Goal: Information Seeking & Learning: Learn about a topic

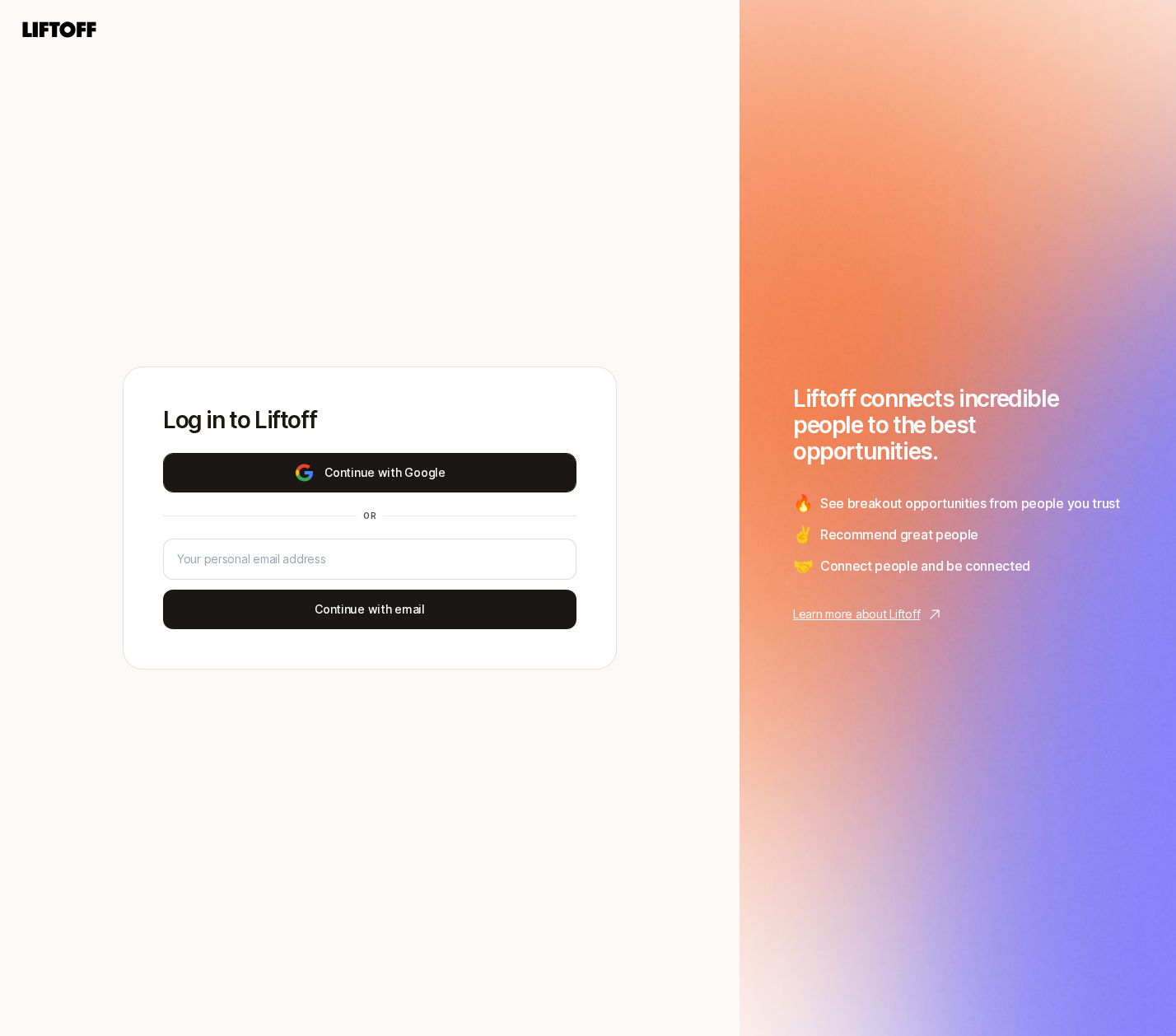
click at [299, 475] on img at bounding box center [303, 473] width 20 height 19
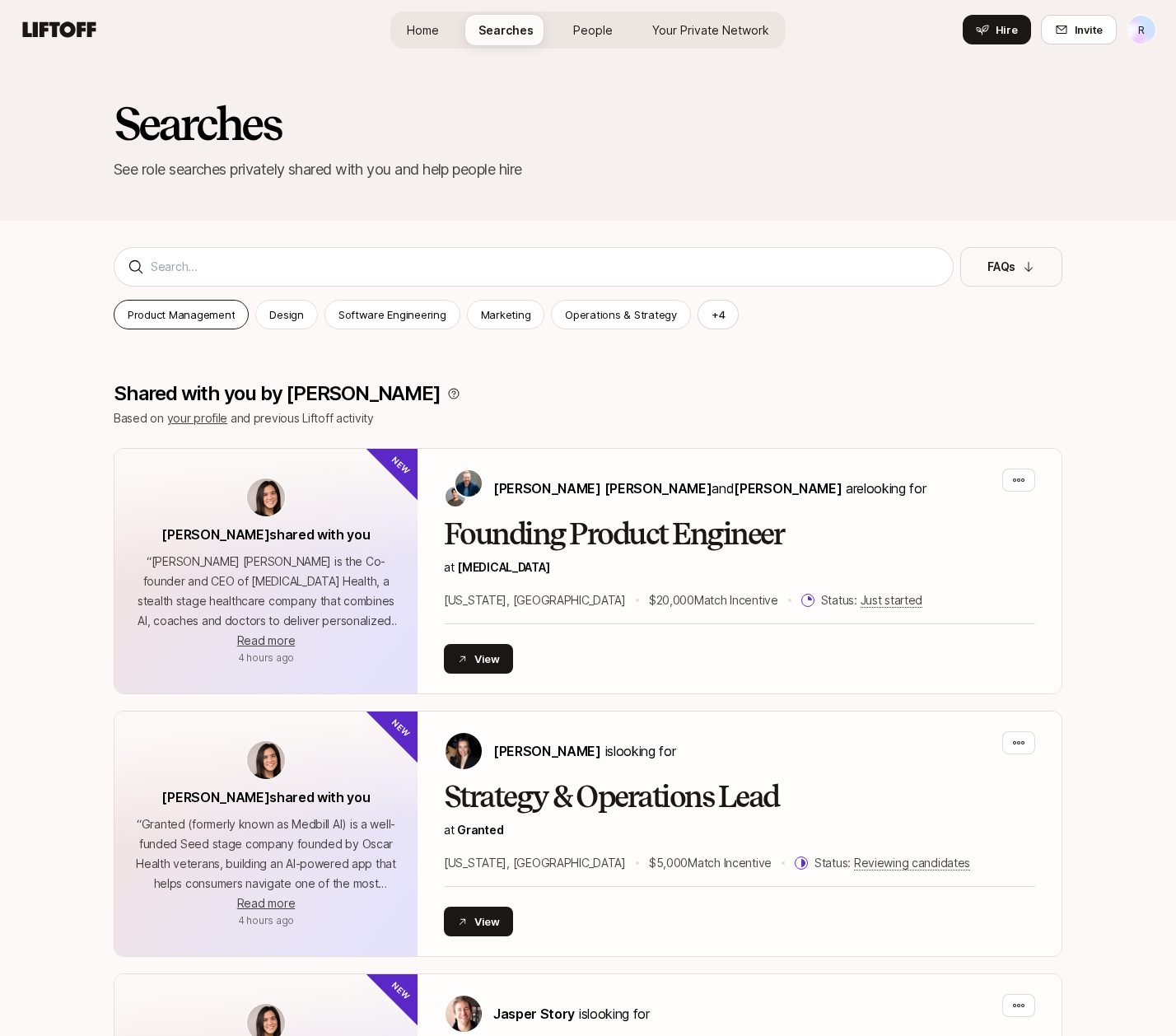
click at [206, 315] on p "Product Management" at bounding box center [181, 314] width 107 height 16
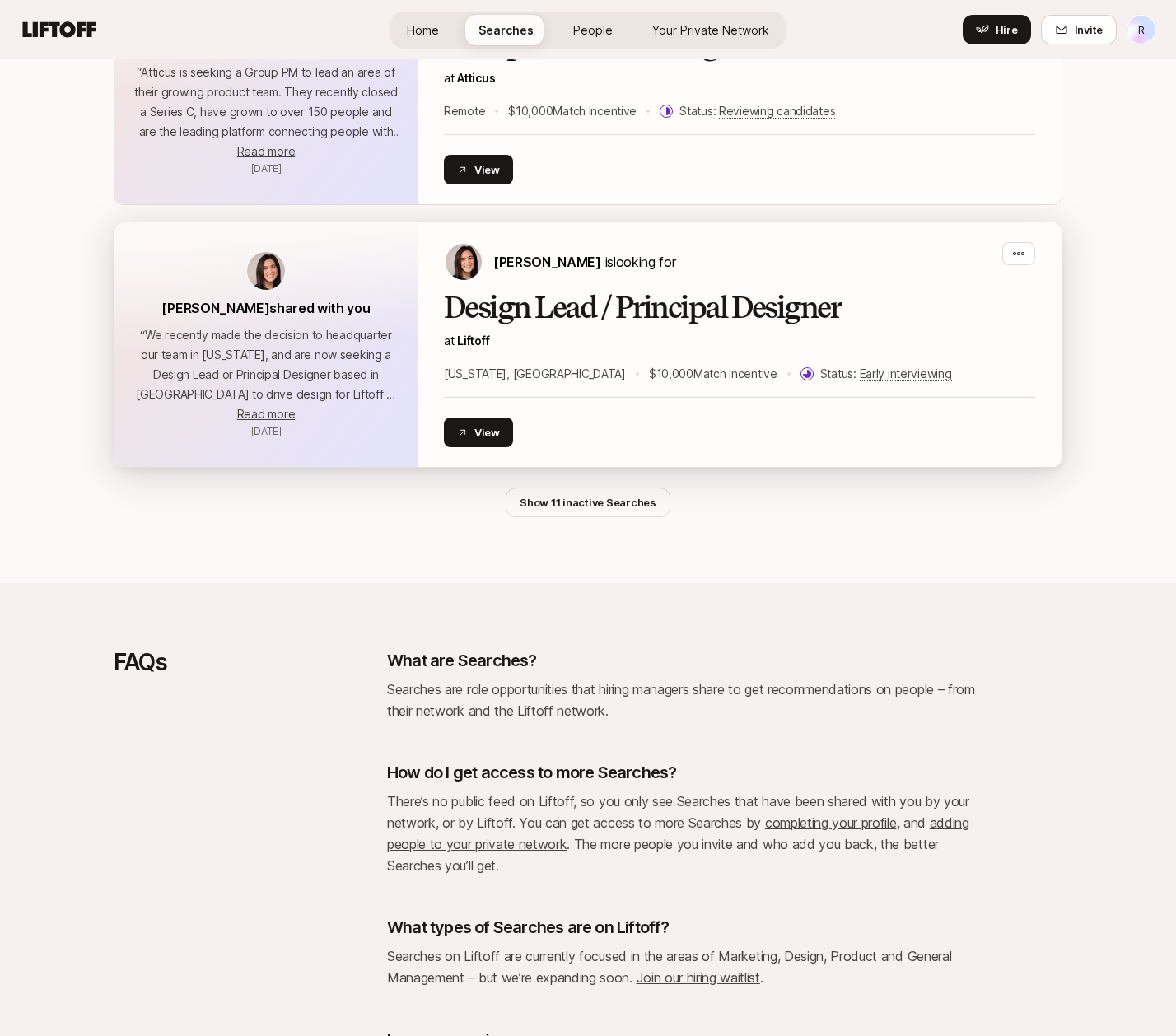
scroll to position [3471, 0]
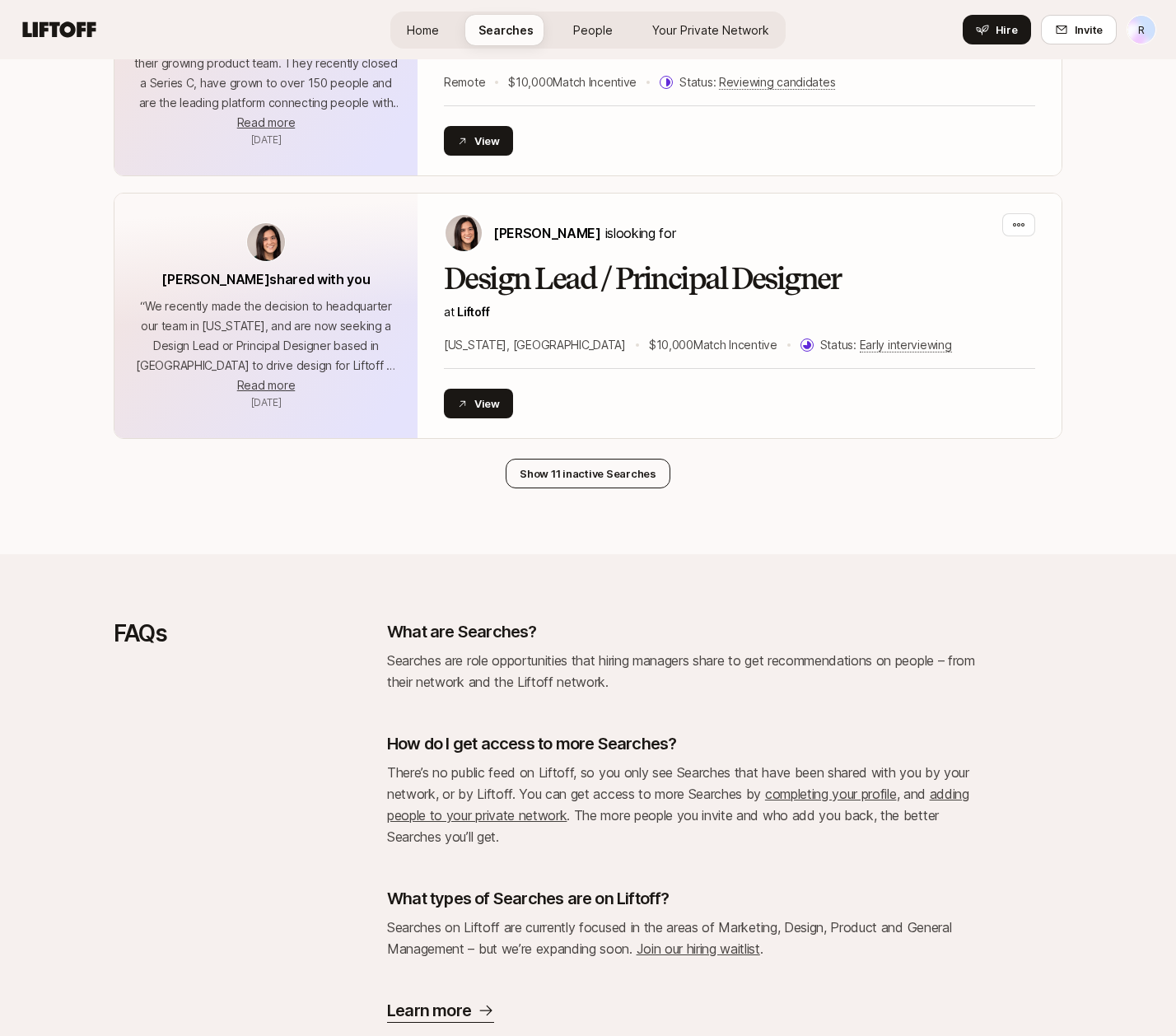
click at [593, 459] on button "Show 11 inactive Searches" at bounding box center [588, 474] width 164 height 30
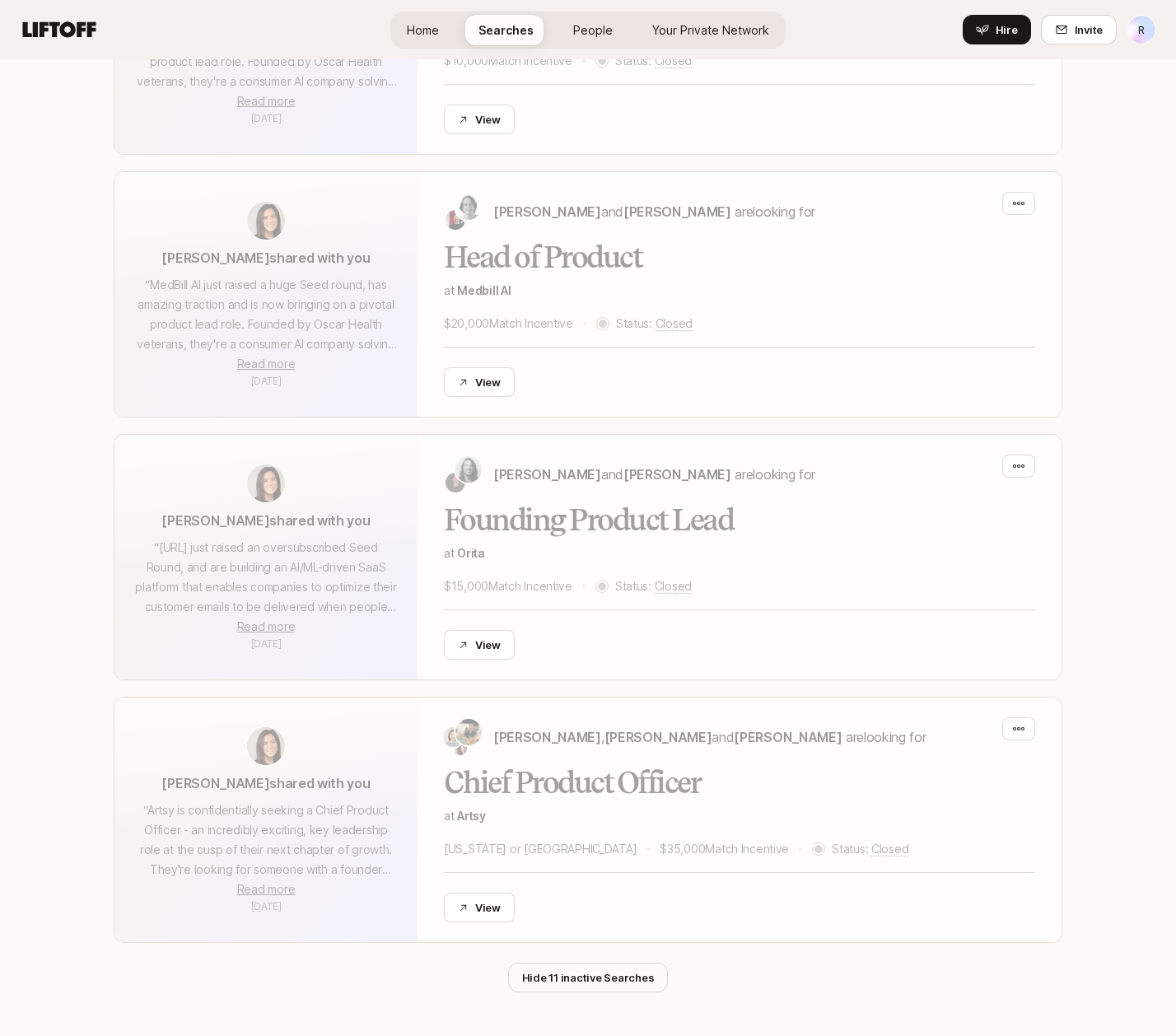
scroll to position [5885, 0]
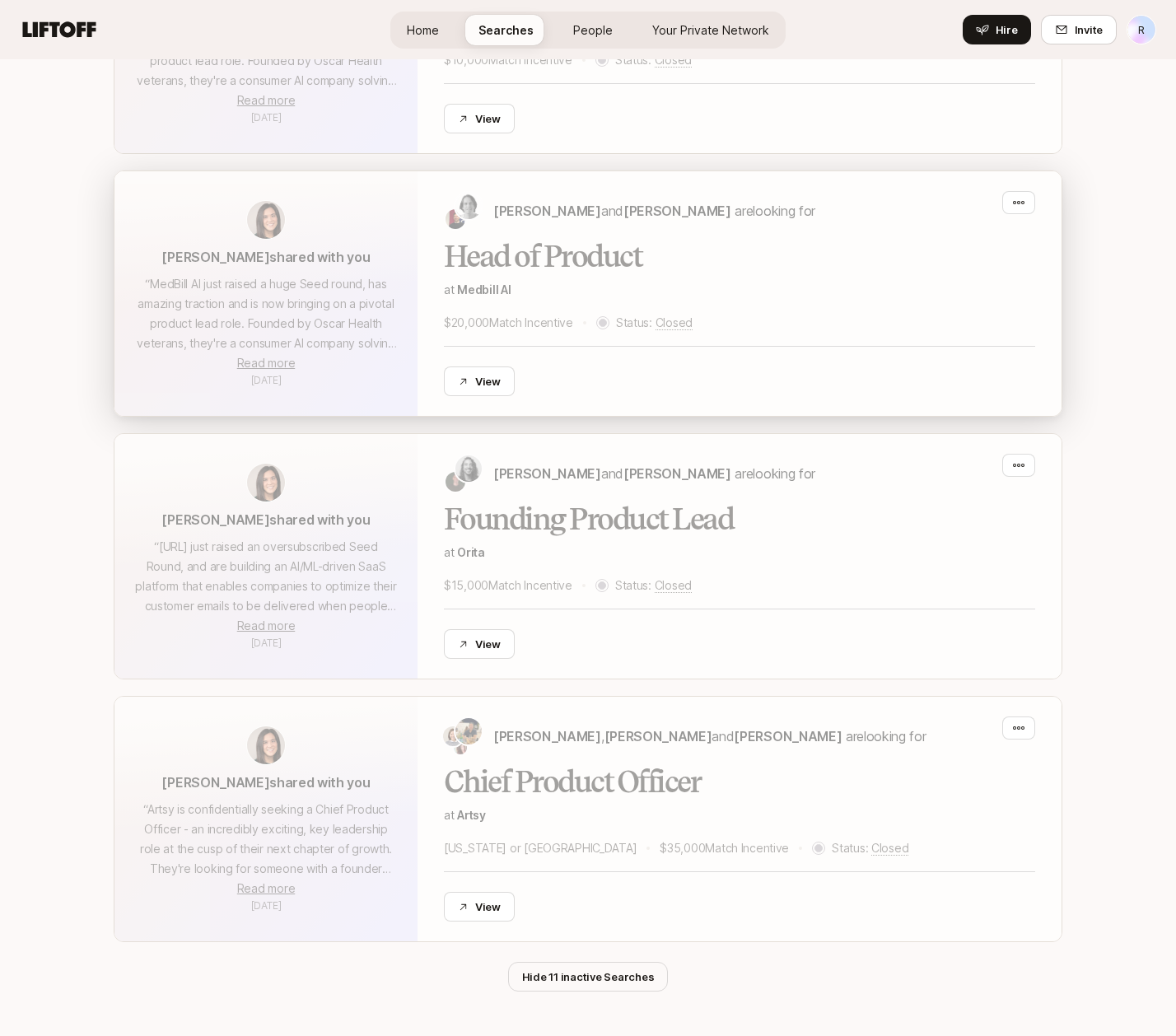
click at [265, 281] on div "[PERSON_NAME] shared with you “ MedBill AI just raised a huge Seed round, has a…" at bounding box center [266, 293] width 303 height 245
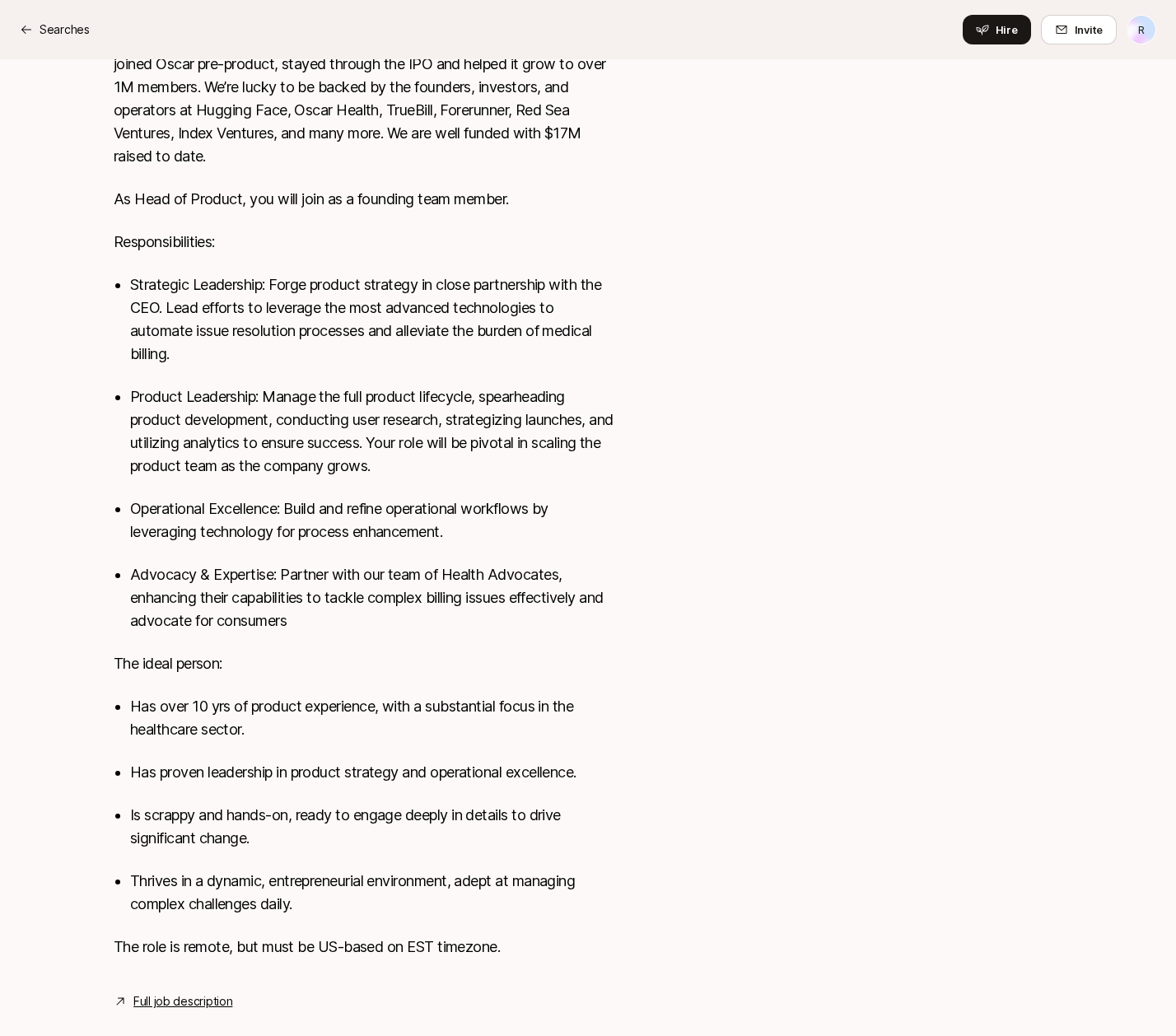
scroll to position [615, 0]
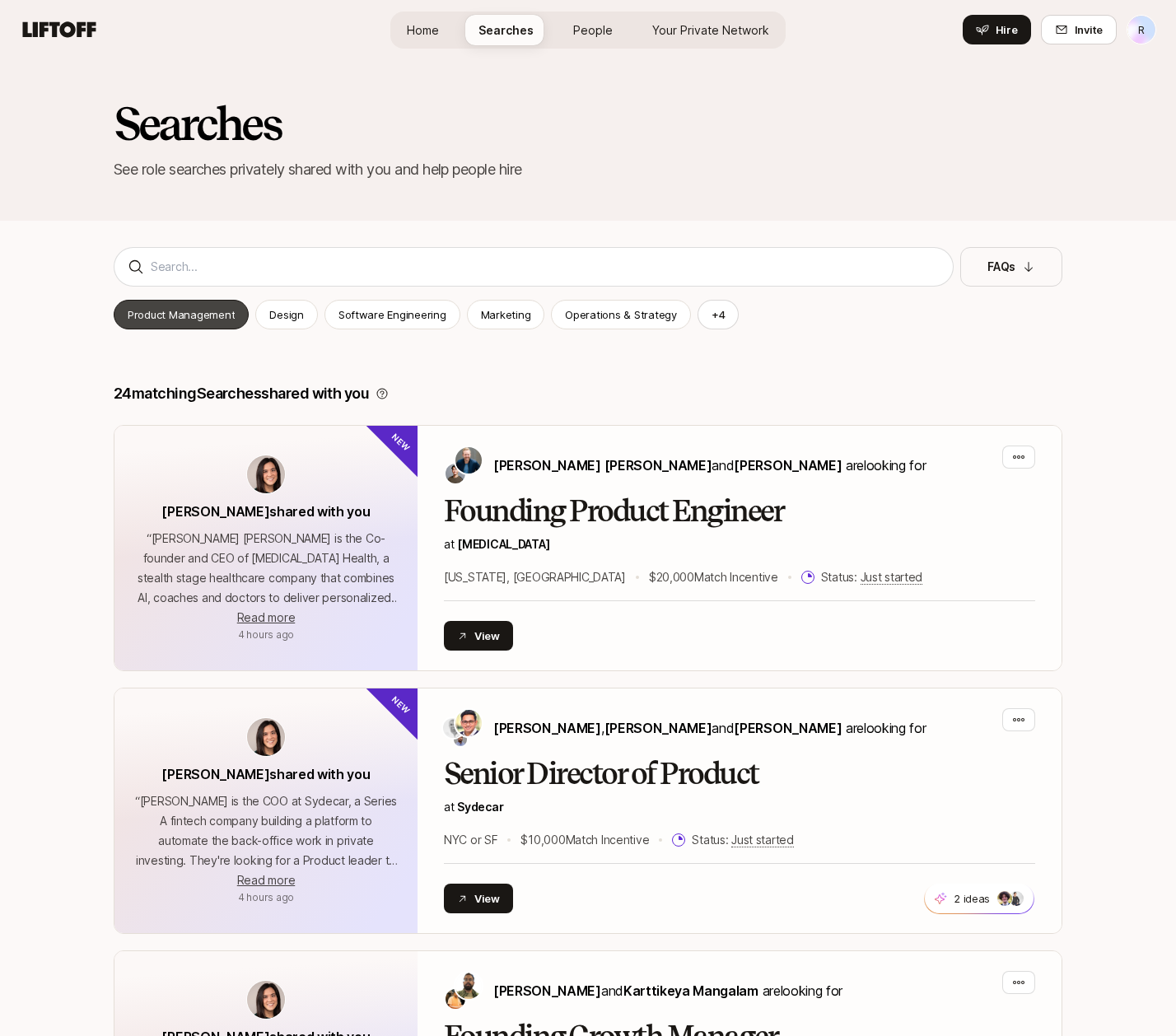
click at [211, 310] on p "Product Management" at bounding box center [181, 314] width 107 height 16
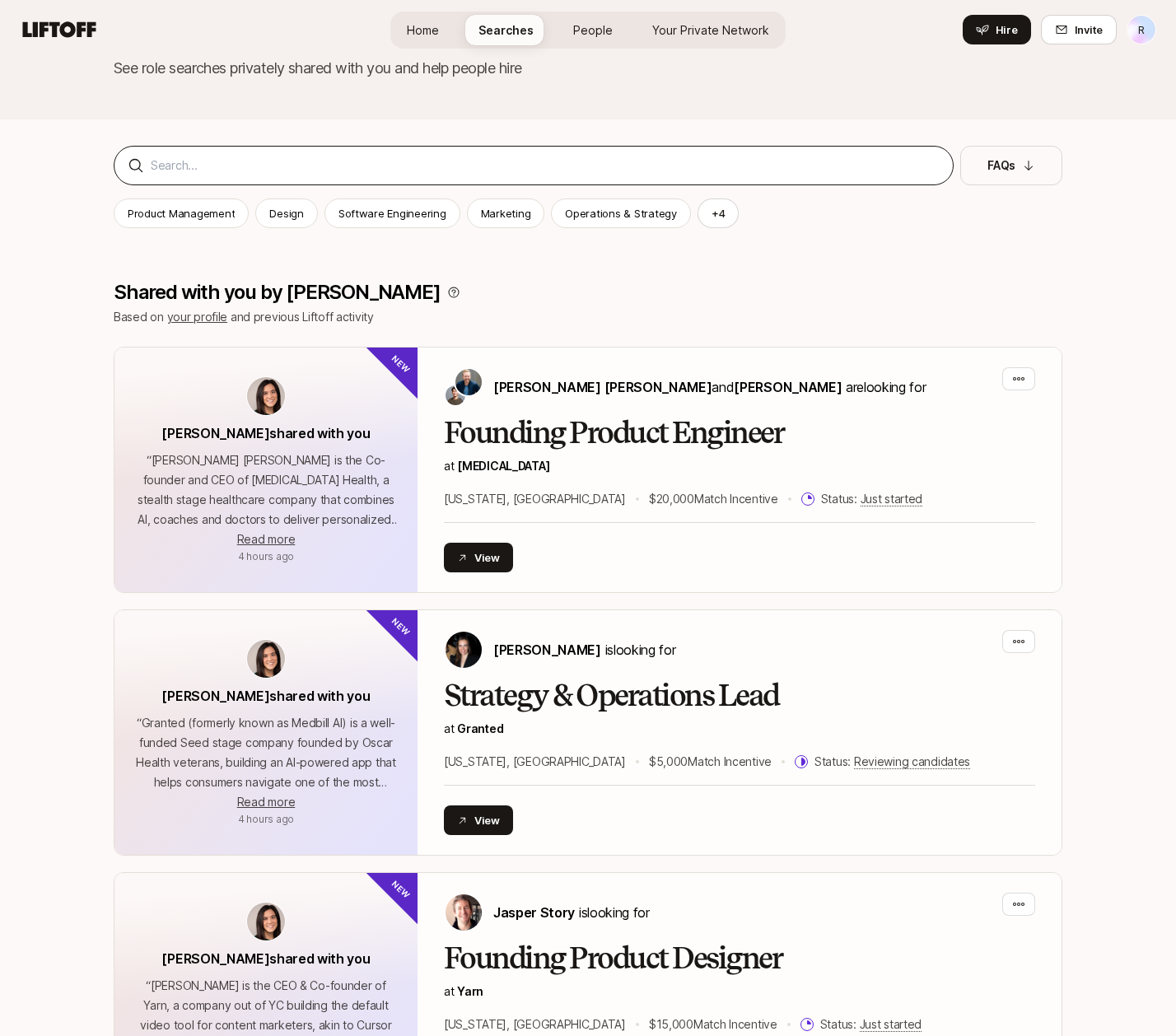
scroll to position [86, 0]
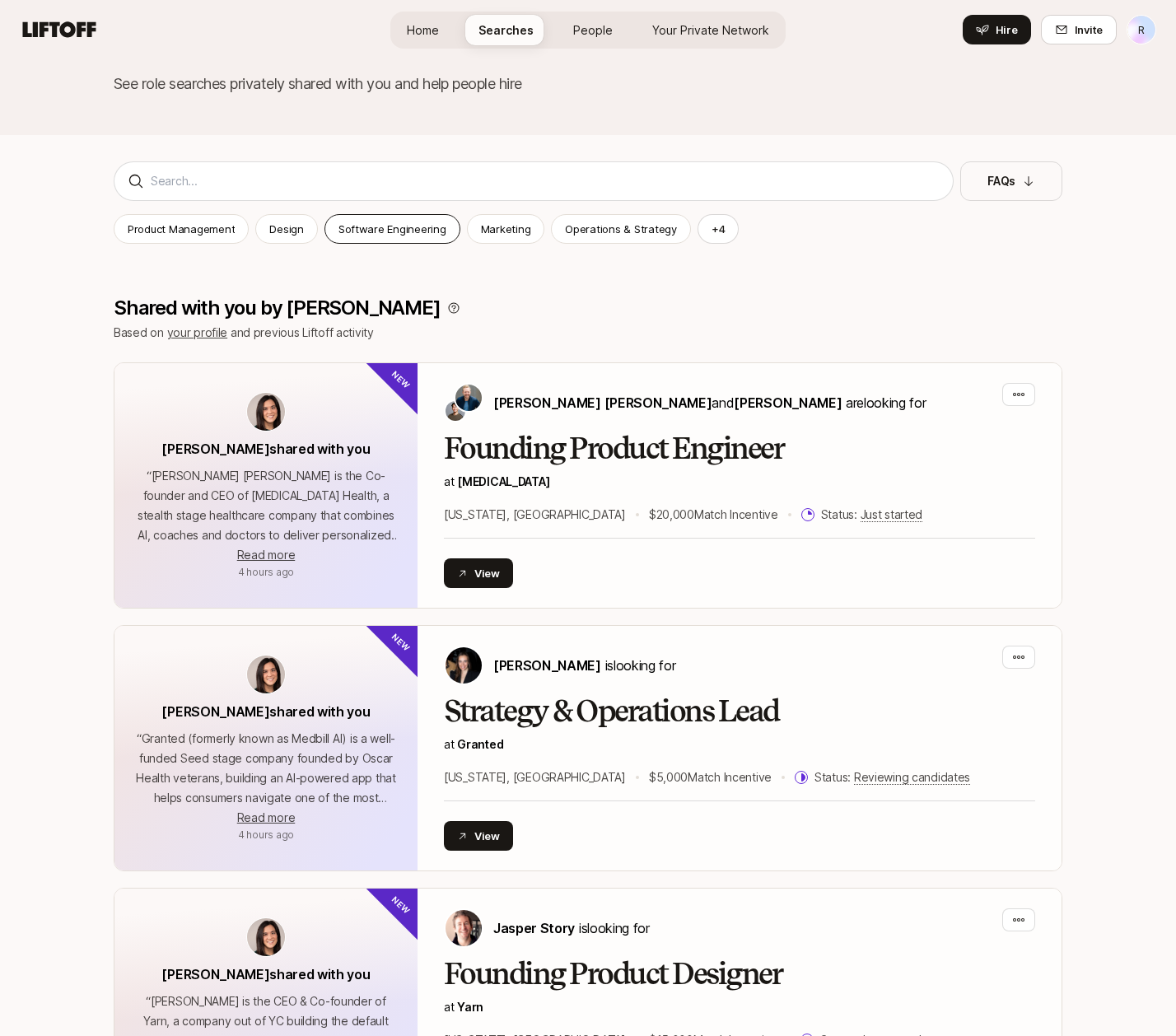
click at [399, 237] on p "Software Engineering" at bounding box center [392, 228] width 108 height 16
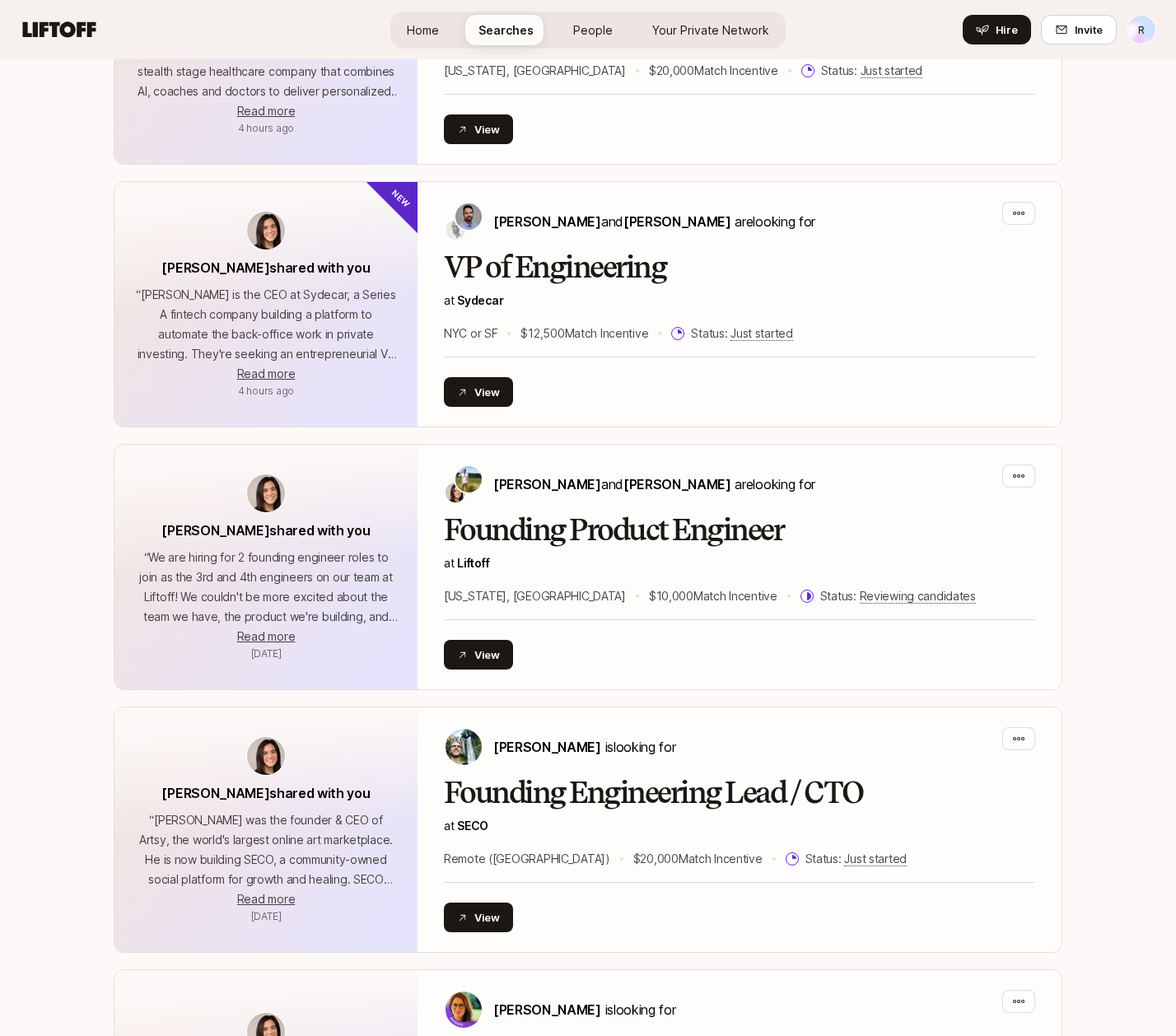
scroll to position [507, 0]
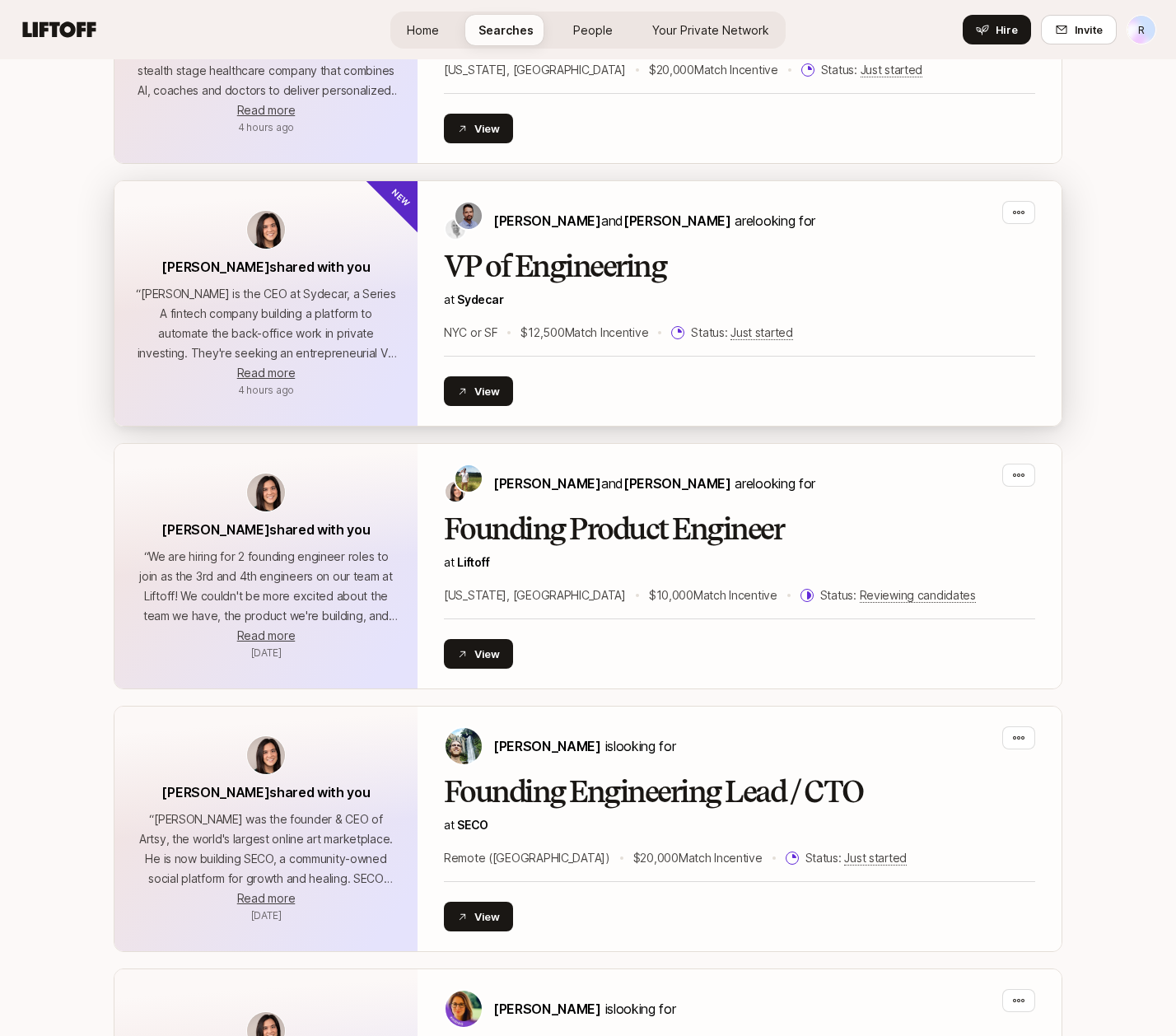
click at [605, 270] on h2 "VP of Engineering" at bounding box center [739, 267] width 591 height 33
